Goal: Information Seeking & Learning: Learn about a topic

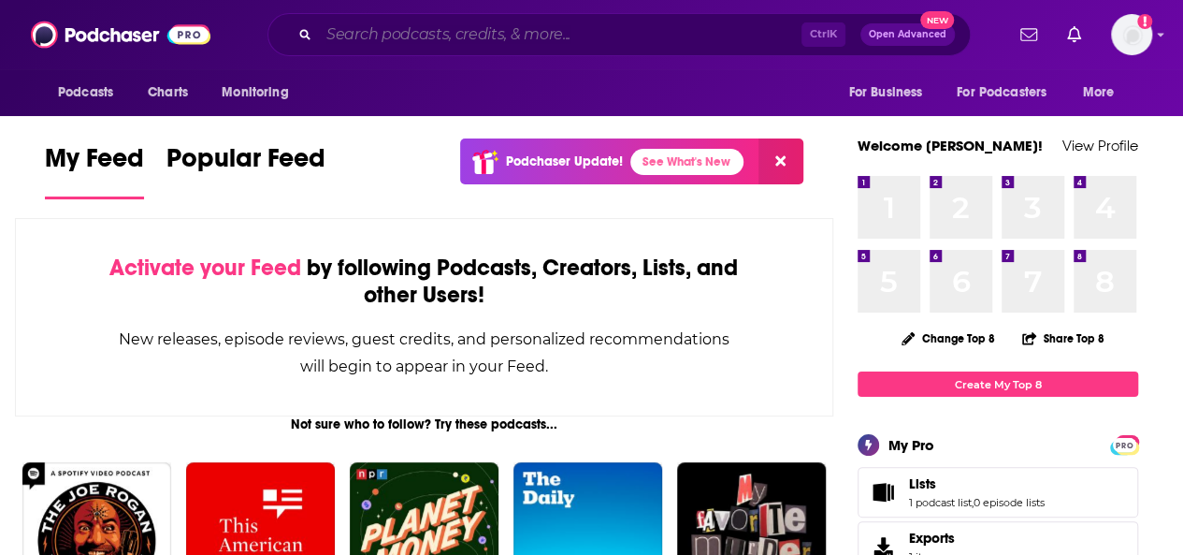
click at [397, 45] on input "Search podcasts, credits, & more..." at bounding box center [560, 35] width 483 height 30
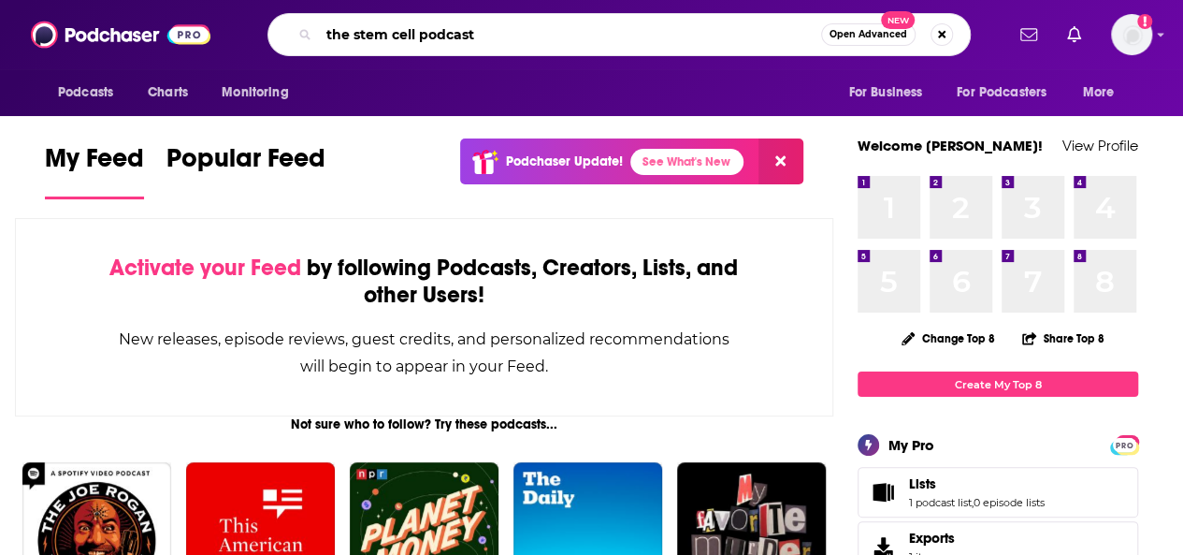
type input "the stem cell podcast"
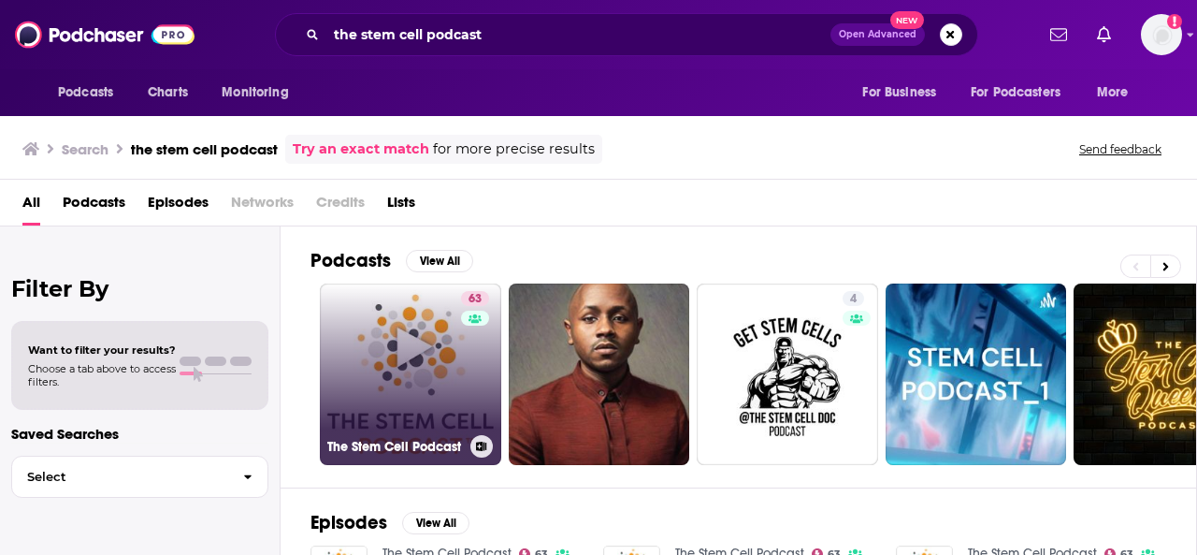
click at [405, 370] on link "63 The Stem Cell Podcast" at bounding box center [410, 373] width 181 height 181
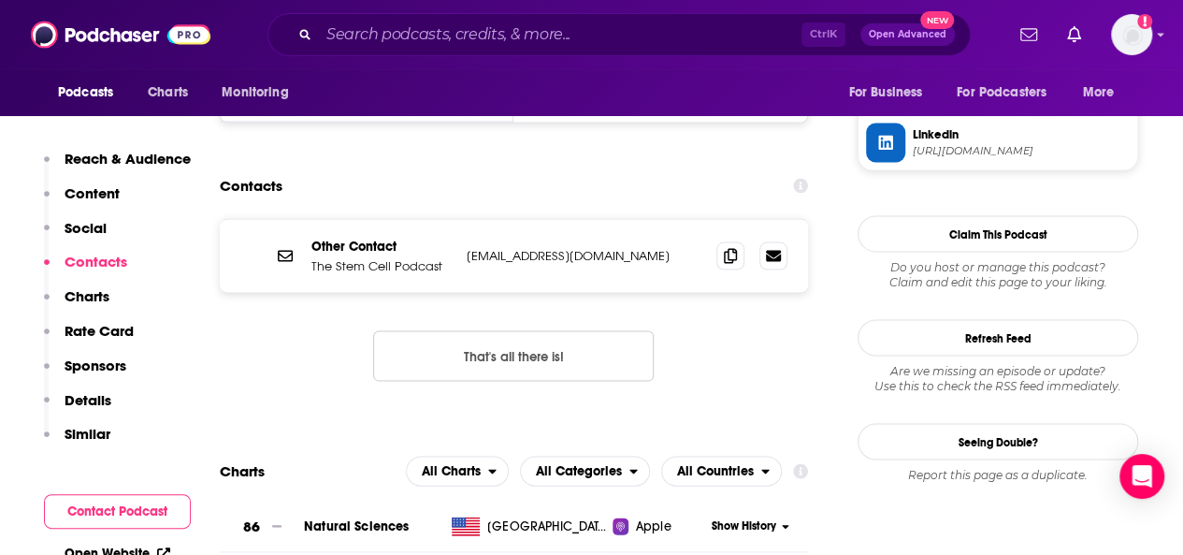
scroll to position [1777, 0]
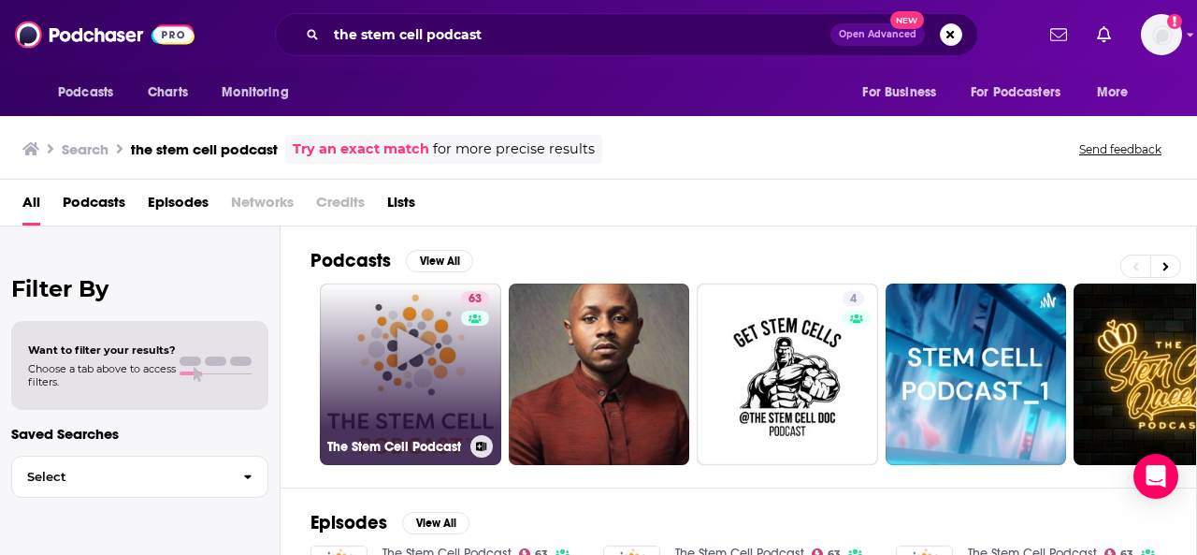
click at [484, 446] on icon at bounding box center [482, 445] width 10 height 9
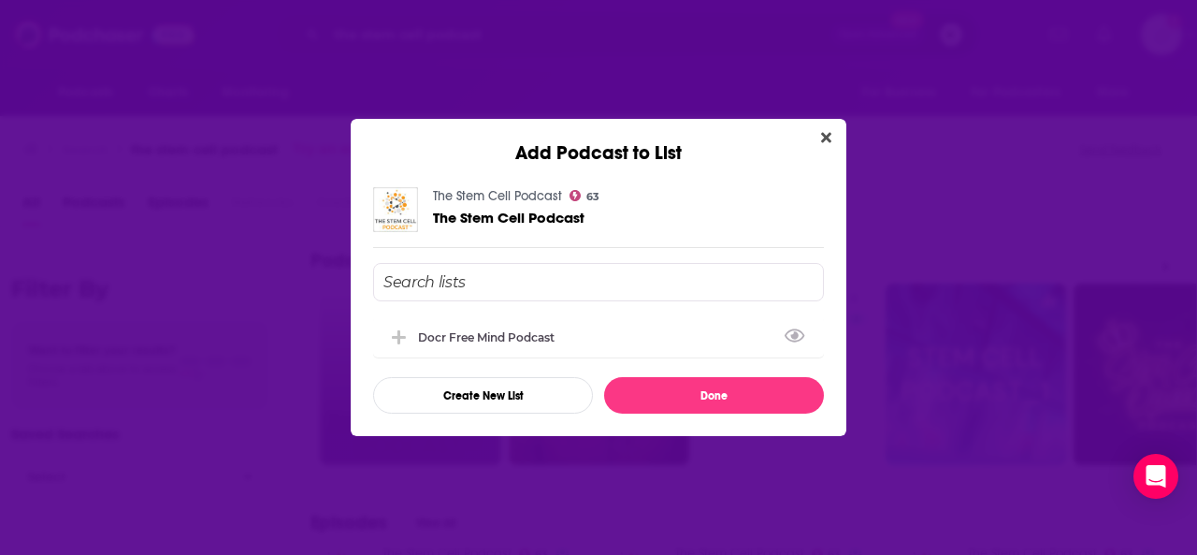
click at [449, 287] on input "Add Podcast To List" at bounding box center [598, 282] width 451 height 38
click at [499, 395] on button "Create New List" at bounding box center [483, 395] width 220 height 36
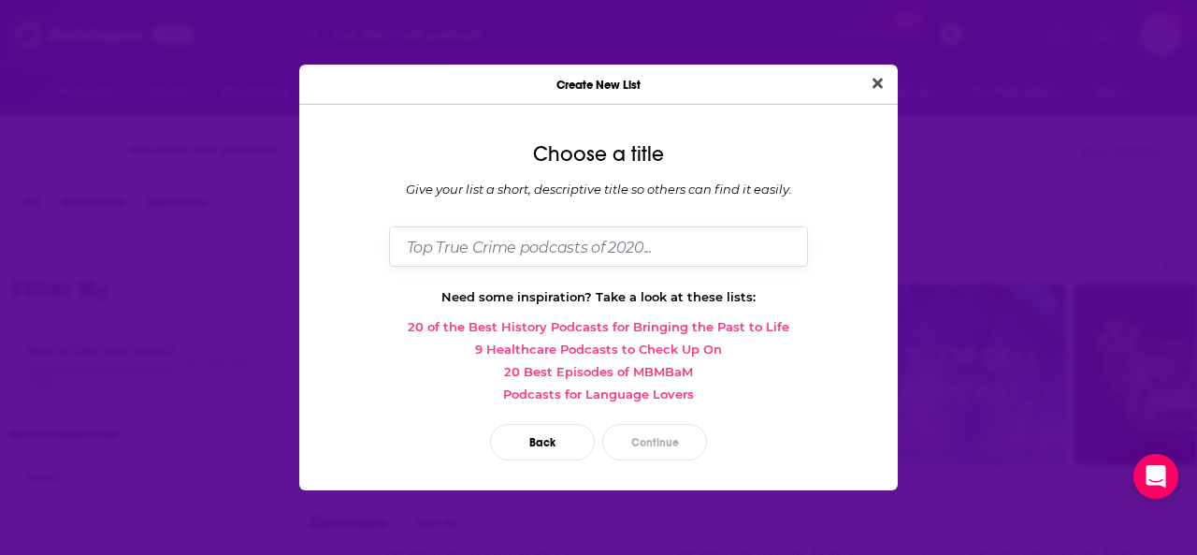
click at [451, 248] on input "Dialog" at bounding box center [598, 246] width 419 height 40
type input "Stem Cell Podcasts"
click at [591, 447] on button "Continue" at bounding box center [654, 442] width 105 height 36
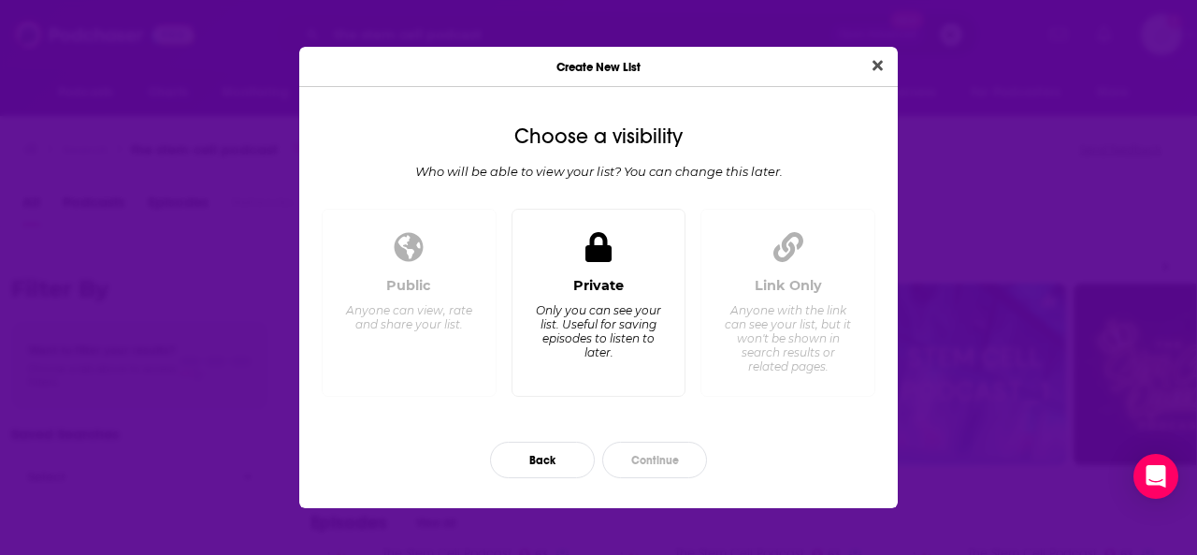
click at [591, 329] on div "Only you can see your list. Useful for saving episodes to listen to later." at bounding box center [598, 331] width 128 height 56
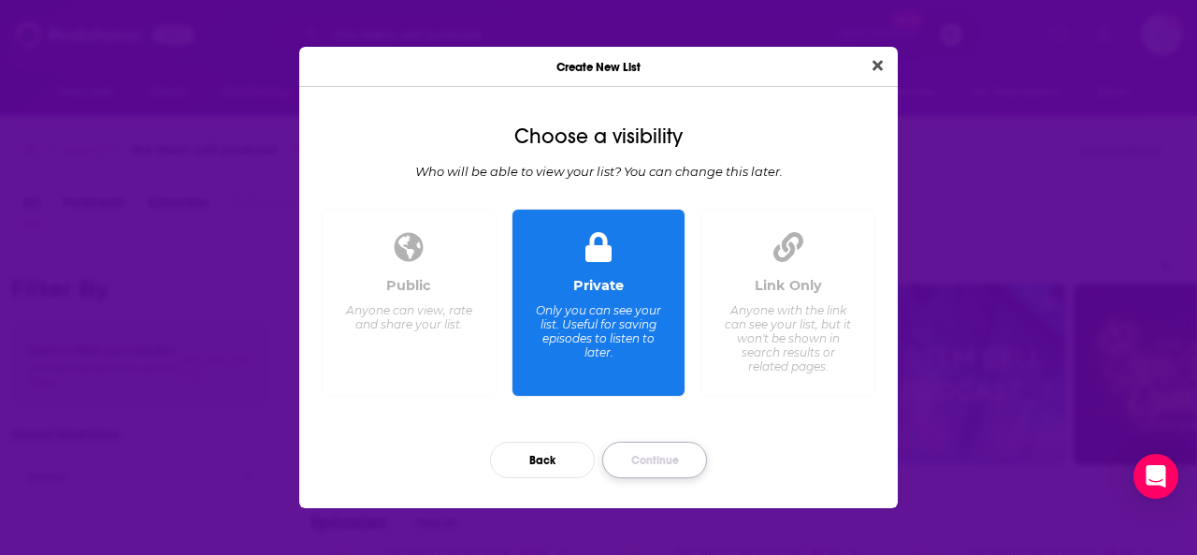
click at [591, 458] on button "Continue" at bounding box center [654, 459] width 105 height 36
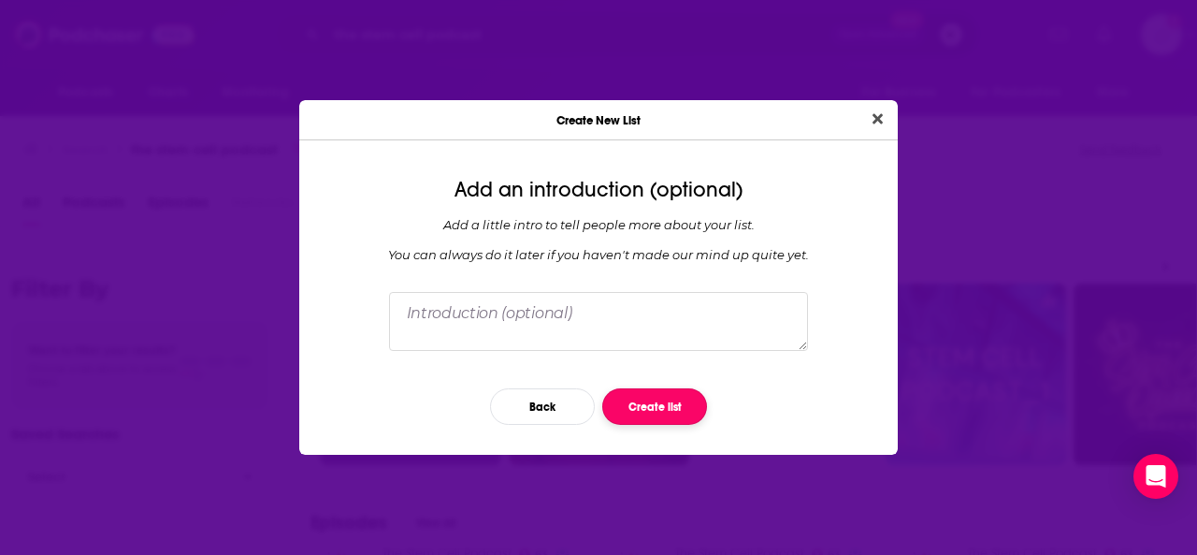
click at [591, 407] on button "Create list" at bounding box center [654, 406] width 105 height 36
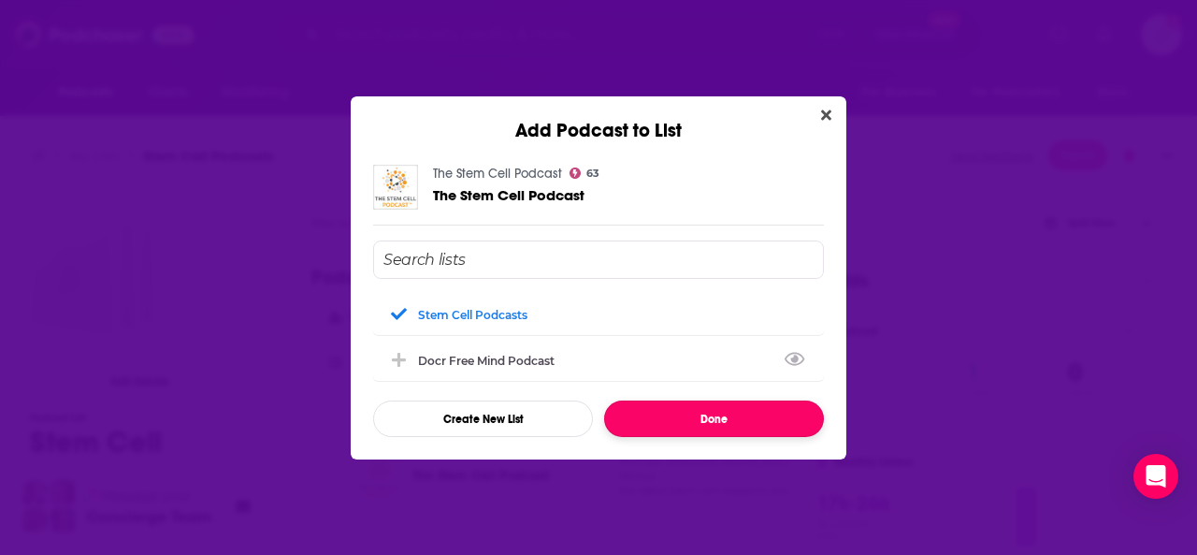
click at [591, 426] on button "Done" at bounding box center [714, 418] width 220 height 36
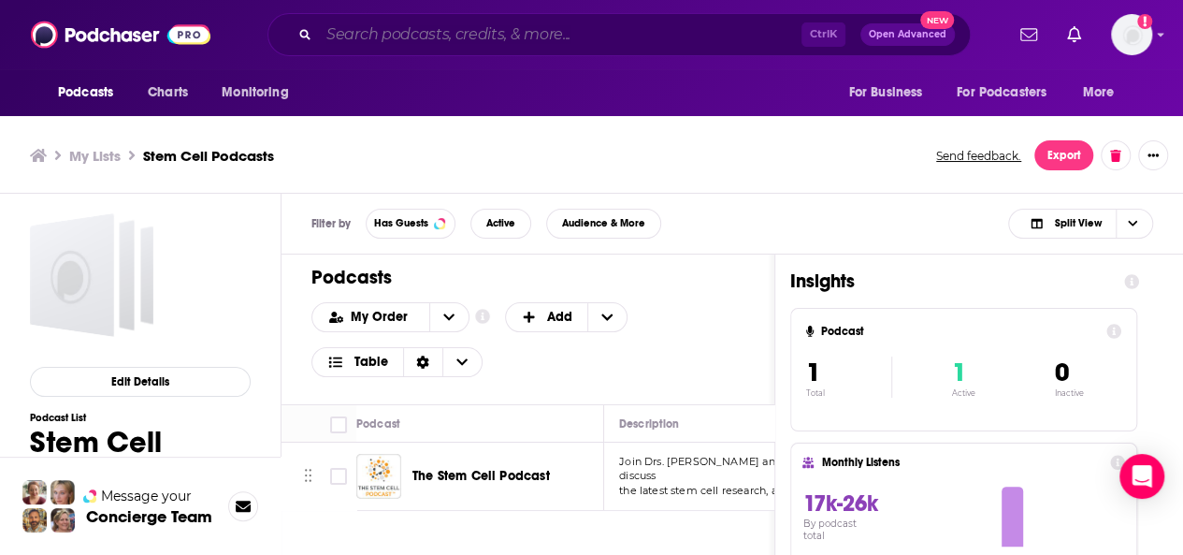
click at [376, 35] on input "Search podcasts, credits, & more..." at bounding box center [560, 35] width 483 height 30
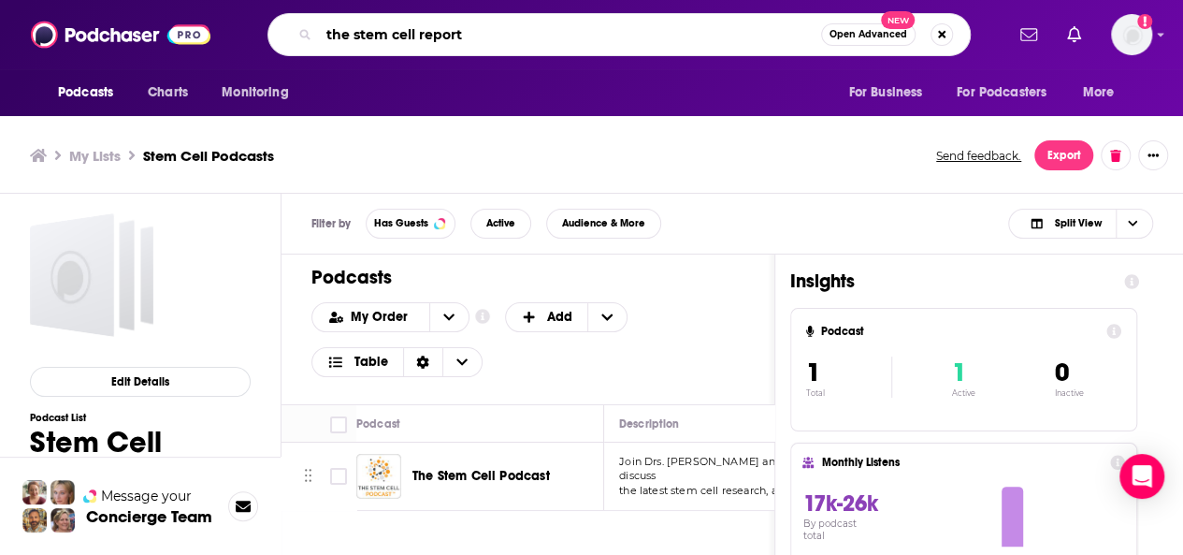
type input "the stem cell report"
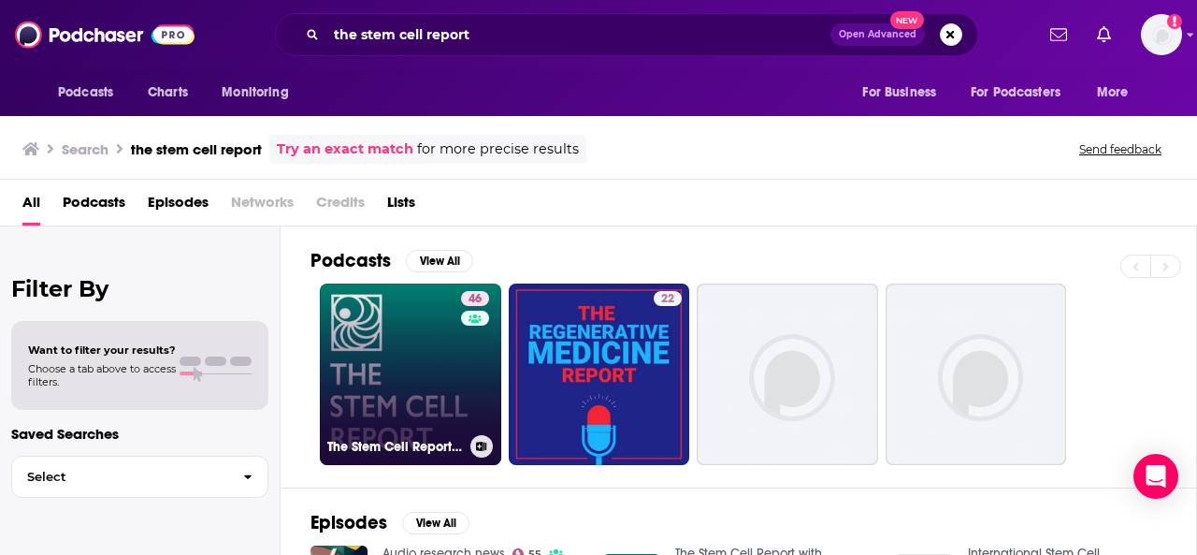
click at [428, 363] on link "46 The Stem Cell Report with [PERSON_NAME]" at bounding box center [410, 373] width 181 height 181
click at [481, 436] on button at bounding box center [481, 446] width 22 height 22
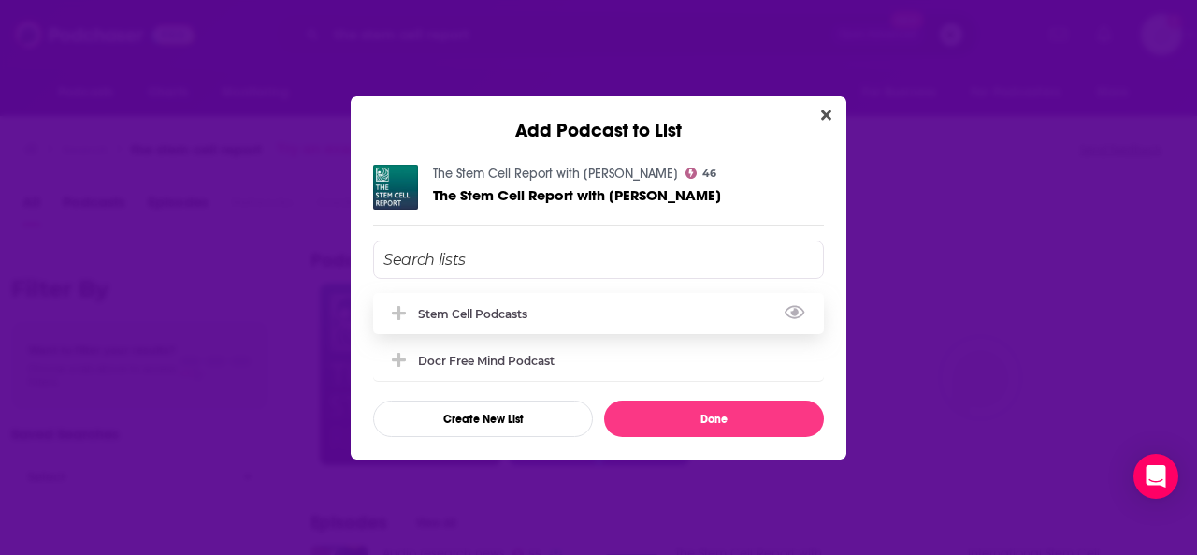
click at [491, 327] on div "Stem Cell Podcasts" at bounding box center [598, 313] width 451 height 41
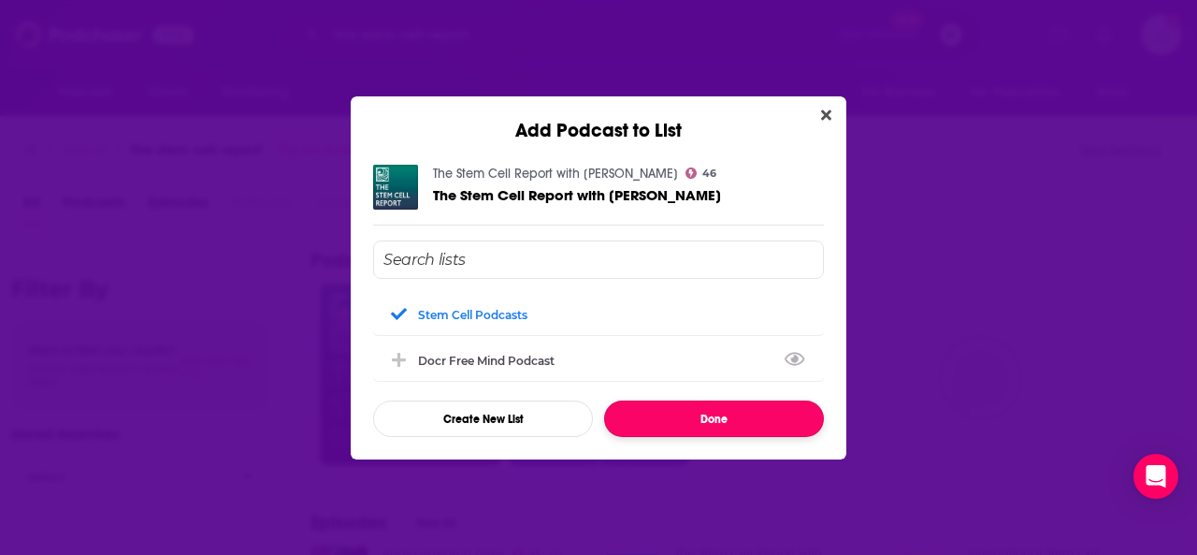
click at [591, 412] on button "Done" at bounding box center [714, 418] width 220 height 36
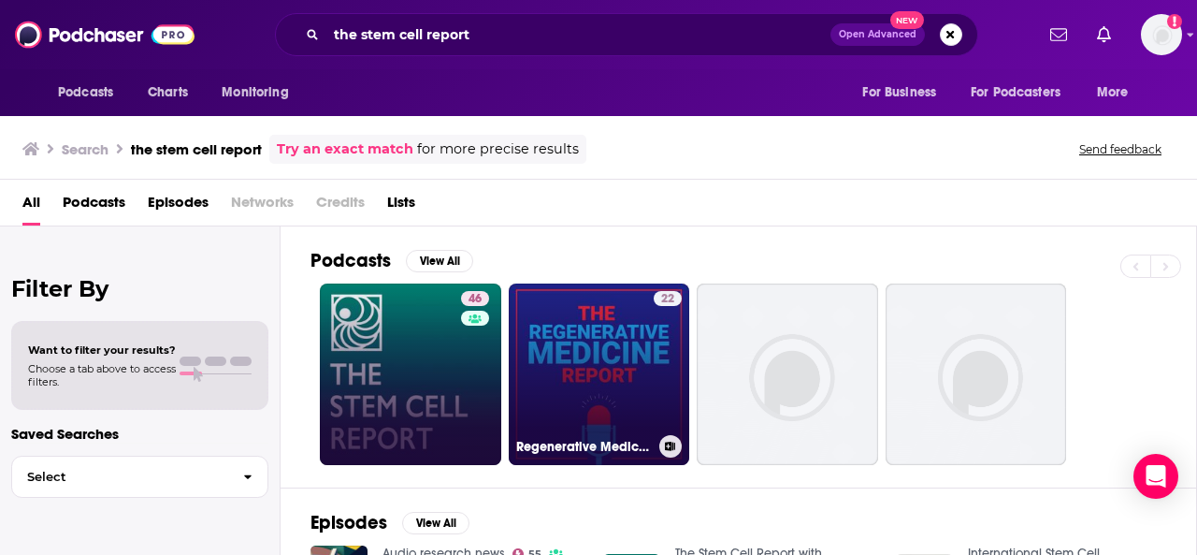
click at [591, 363] on link "22 Regenerative Medicine Report" at bounding box center [599, 373] width 181 height 181
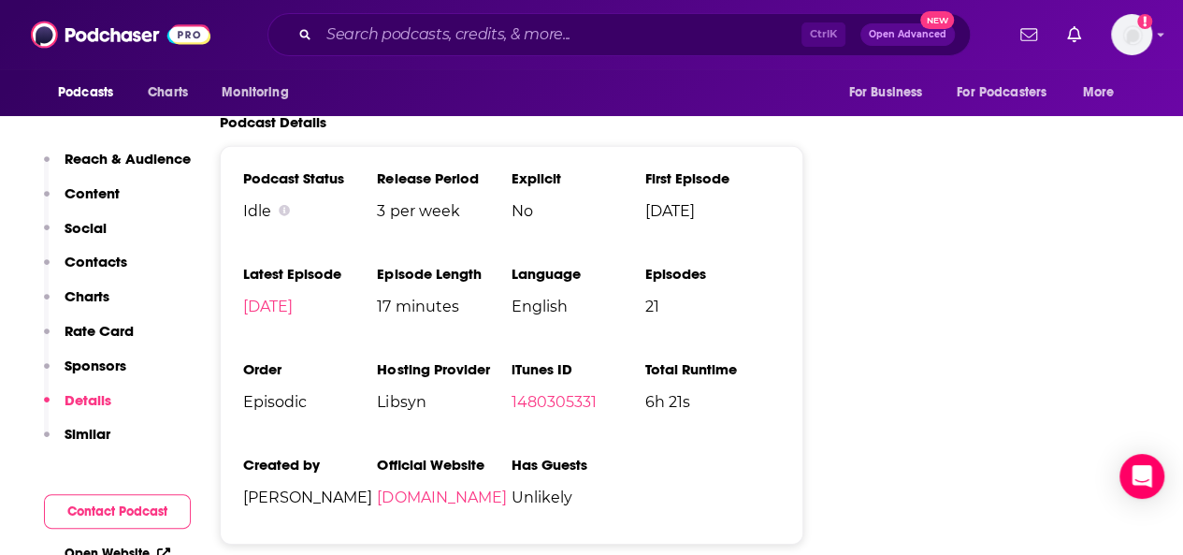
scroll to position [2806, 0]
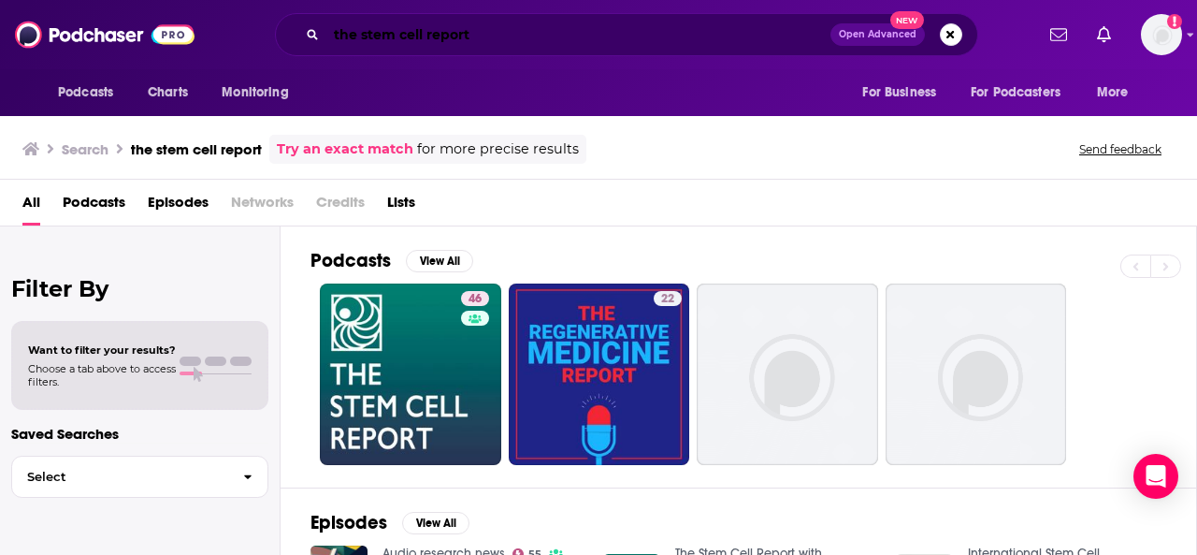
click at [426, 37] on input "the stem cell report" at bounding box center [578, 35] width 504 height 30
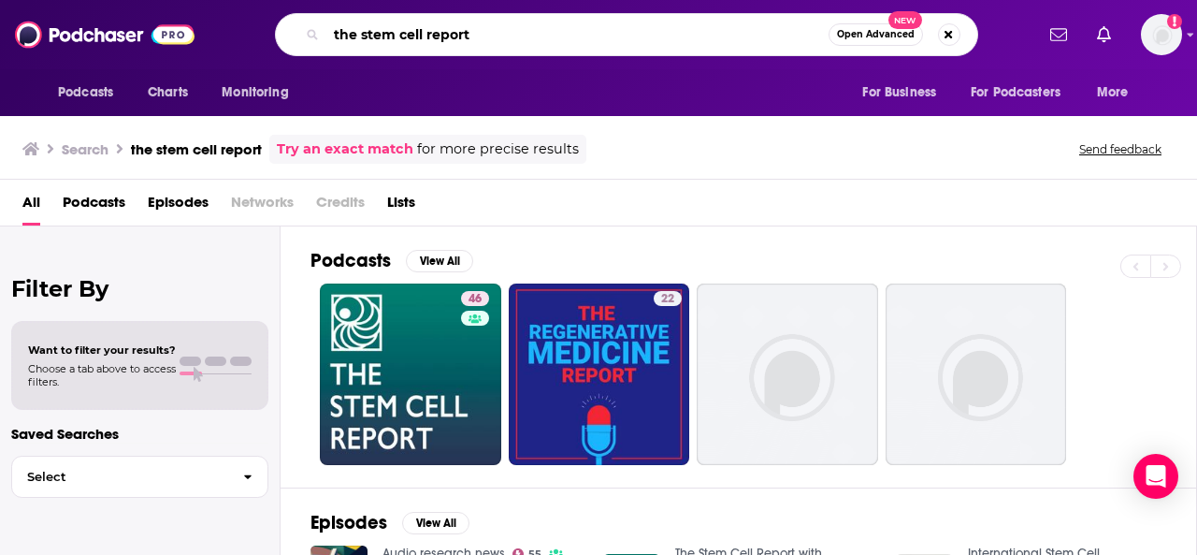
click at [426, 37] on input "the stem cell report" at bounding box center [577, 35] width 502 height 30
paste input "The Regenerative Health Podcas"
type input "The Regenerative Health Podcast"
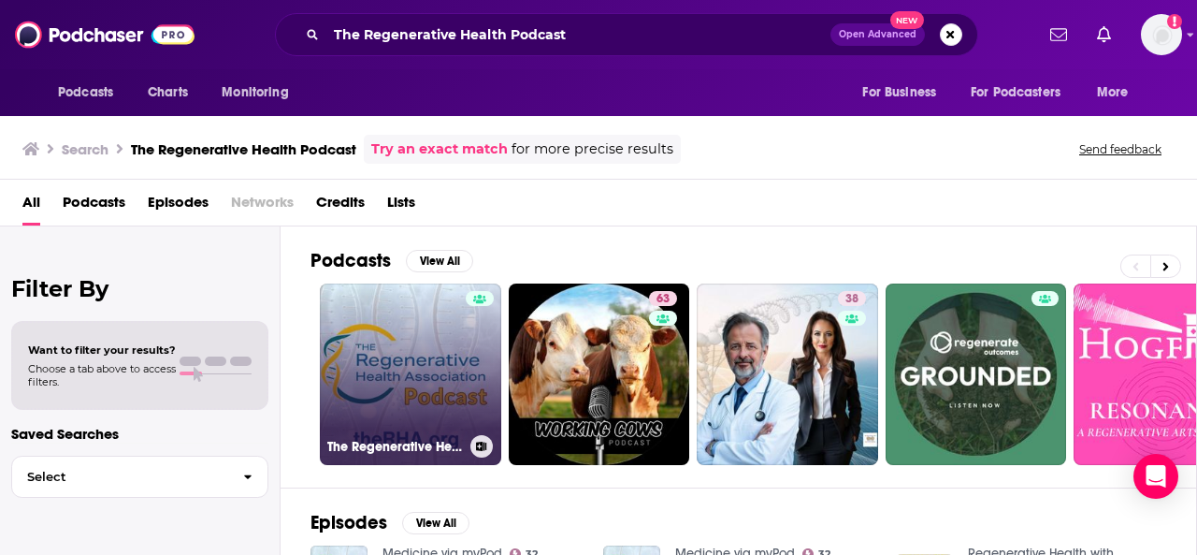
click at [417, 347] on link "The Regenerative Health Podcast from [DOMAIN_NAME]" at bounding box center [410, 373] width 181 height 181
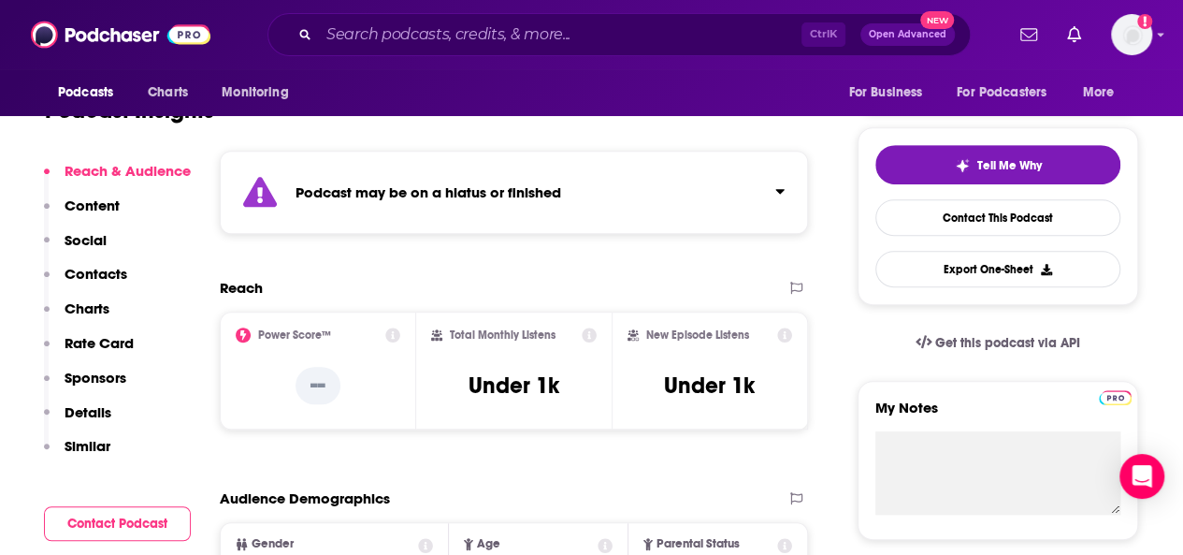
scroll to position [468, 0]
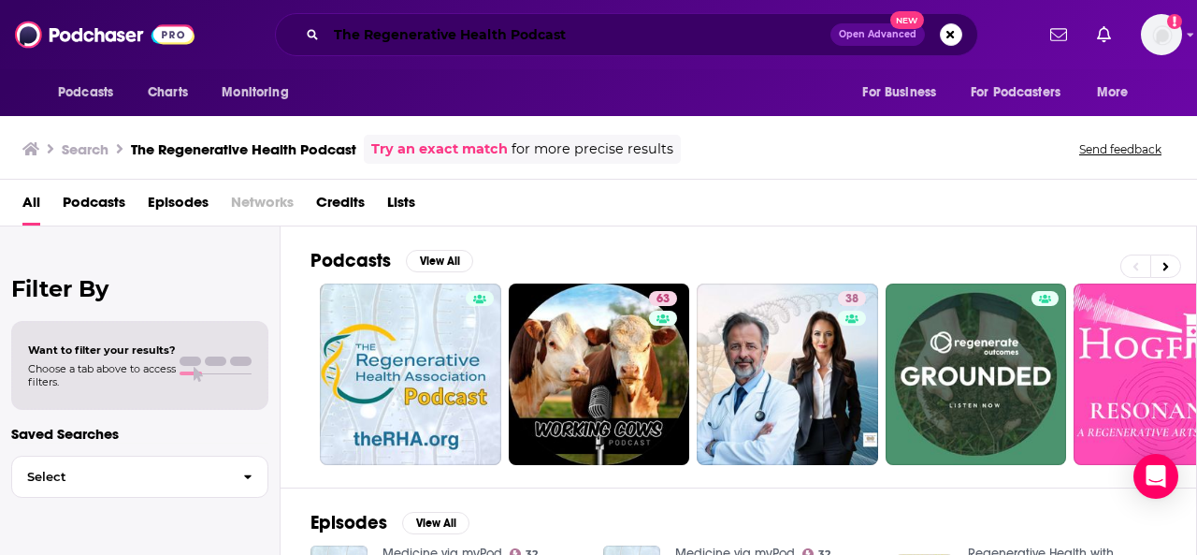
click at [363, 34] on input "The Regenerative Health Podcast" at bounding box center [578, 35] width 504 height 30
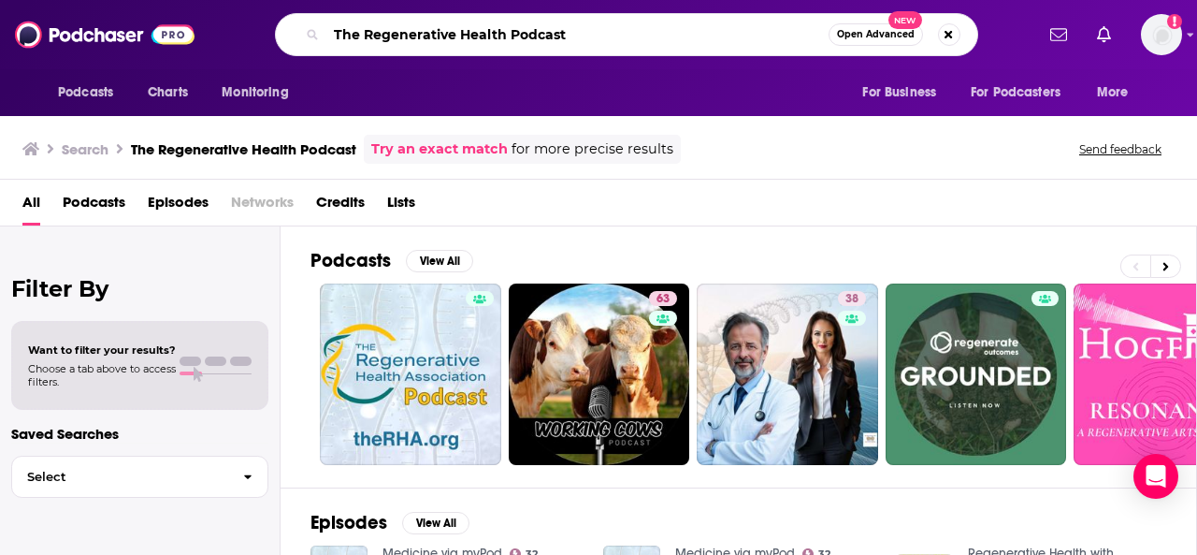
click at [363, 34] on input "The Regenerative Health Podcast" at bounding box center [577, 35] width 502 height 30
paste input "Orthobiologics and Regenerative Medicine"
type input "Orthobiologics and Regenerative Medicine Podcast"
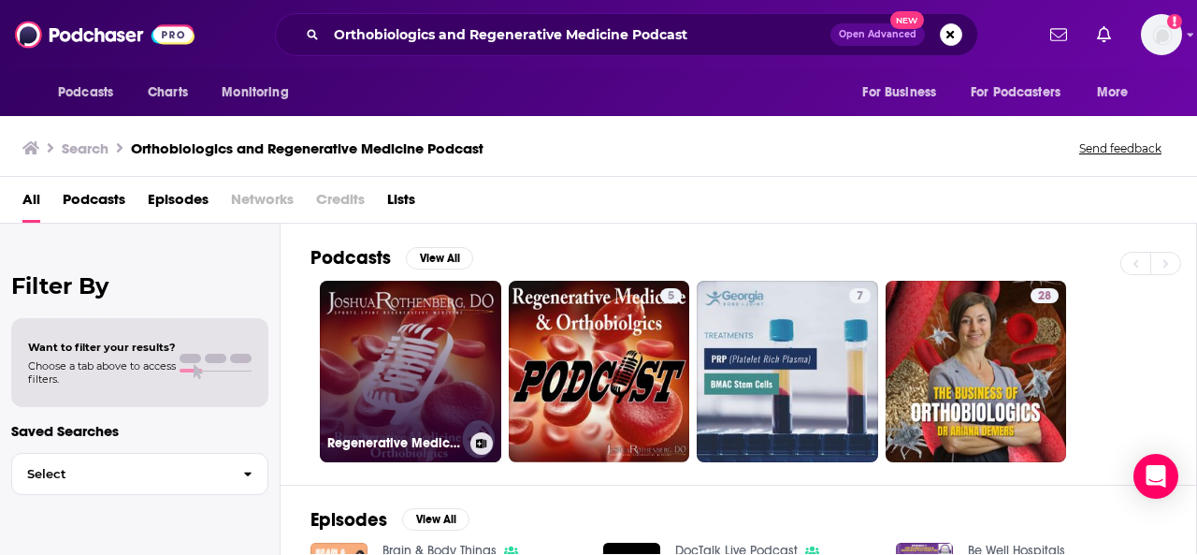
click at [426, 343] on link "Regenerative Medicine and Orthobiologics" at bounding box center [410, 371] width 181 height 181
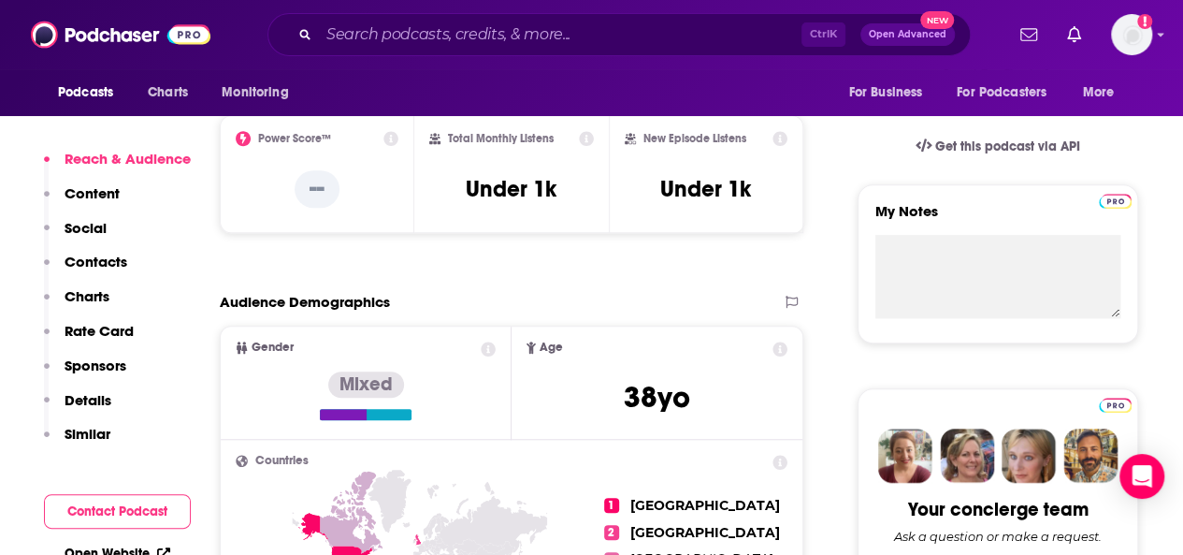
scroll to position [842, 0]
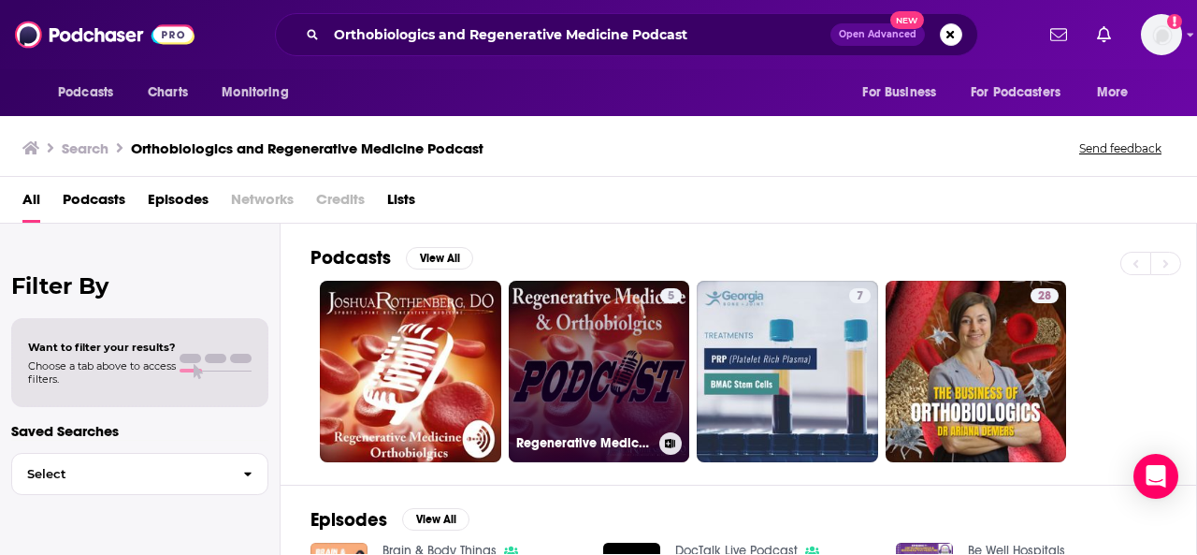
click at [541, 340] on link "5 Regenerative Medicine and Orthopedic Biologics Podcast" at bounding box center [599, 371] width 181 height 181
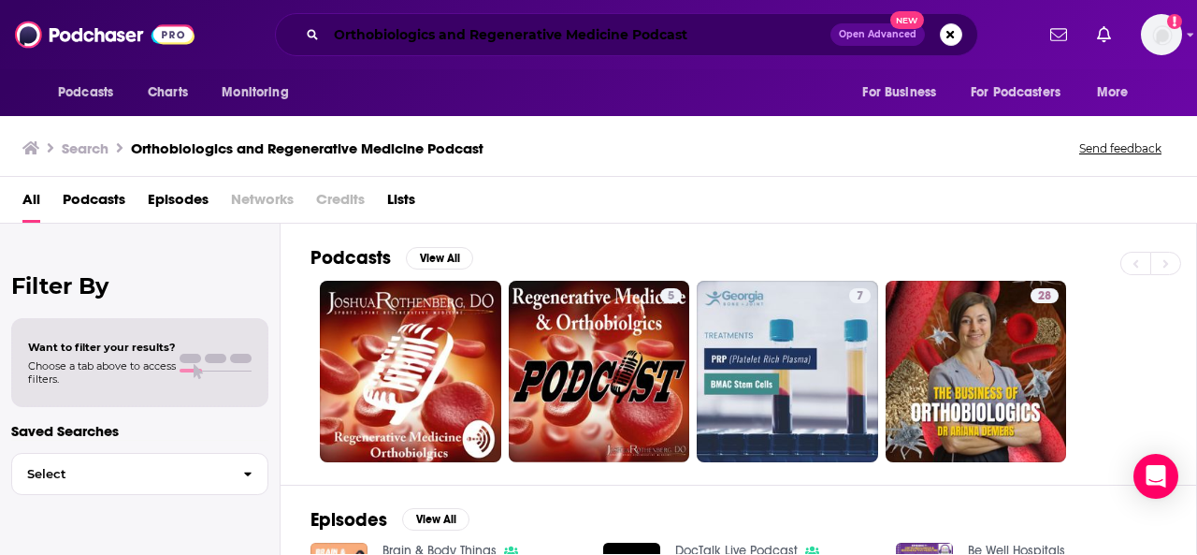
click at [374, 42] on input "Orthobiologics and Regenerative Medicine Podcast" at bounding box center [578, 35] width 504 height 30
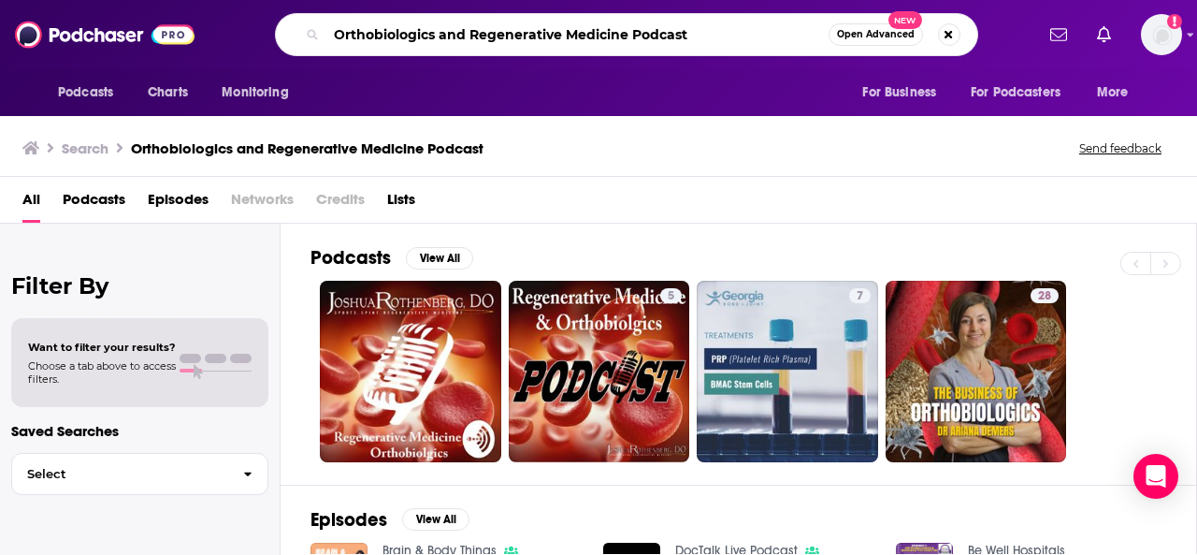
click at [374, 42] on input "Orthobiologics and Regenerative Medicine Podcast" at bounding box center [577, 35] width 502 height 30
paste input "Drs. [PERSON_NAME]"
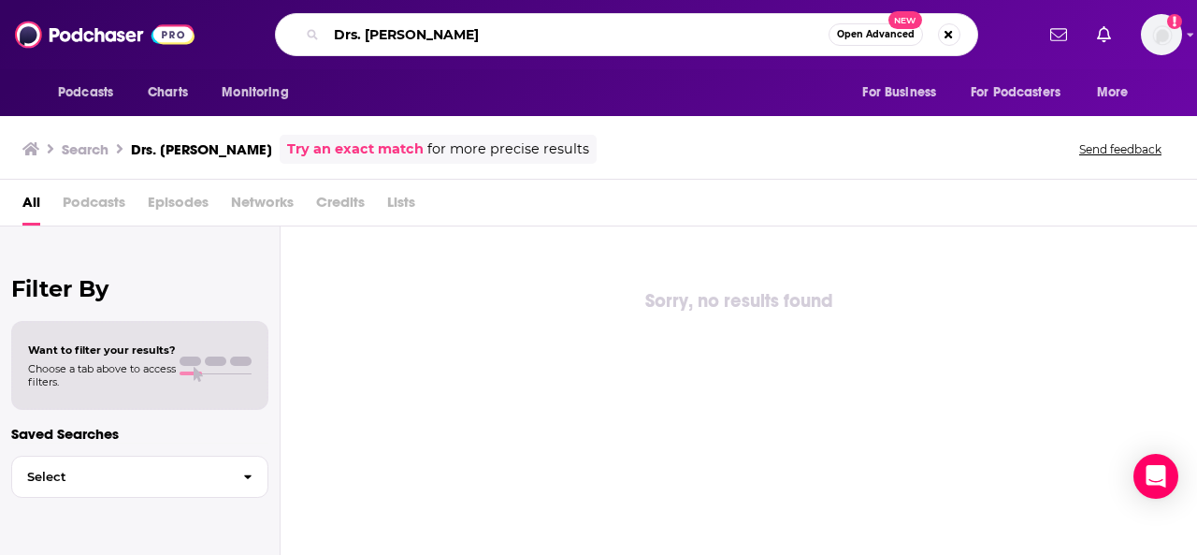
click at [374, 42] on input "Drs. [PERSON_NAME]" at bounding box center [577, 35] width 502 height 30
click at [440, 38] on input "Drs. [PERSON_NAME]" at bounding box center [577, 35] width 502 height 30
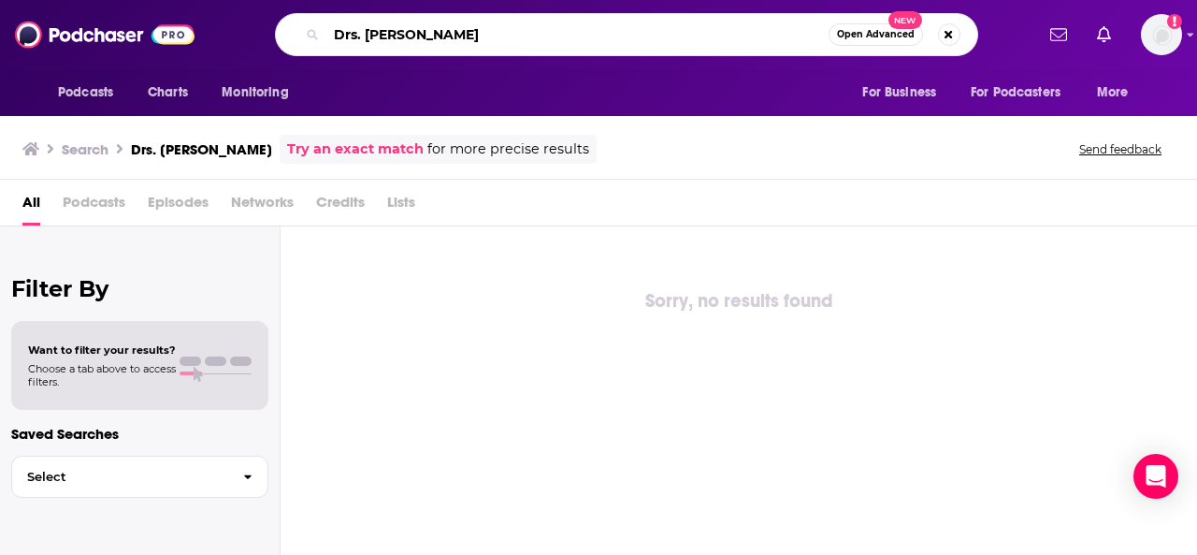
click at [440, 38] on input "Drs. [PERSON_NAME]" at bounding box center [577, 35] width 502 height 30
paste input "The [PERSON_NAME] Center for Functional Regeneration"
type input "The [PERSON_NAME] Center for Functional Regeneration"
